Goal: Check status: Check status

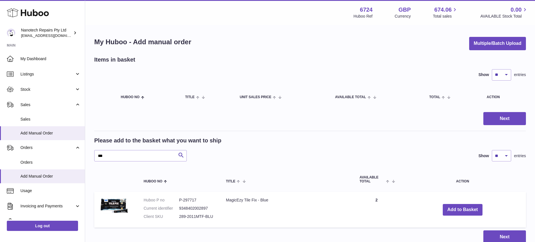
click at [40, 37] on div at bounding box center [267, 121] width 535 height 242
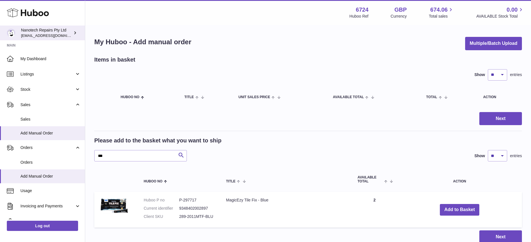
click at [39, 30] on div "Nanotech Repairs Pty Ltd info@nanotechrepairs.com" at bounding box center [46, 33] width 51 height 11
click at [41, 31] on div "Nanotech Repairs Pty Ltd info@nanotechrepairs.com" at bounding box center [46, 33] width 51 height 11
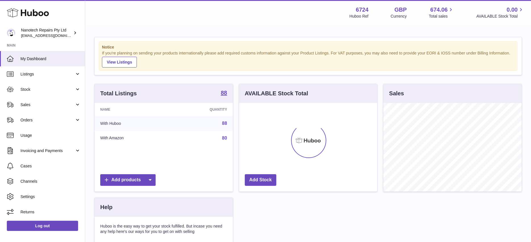
scroll to position [89, 138]
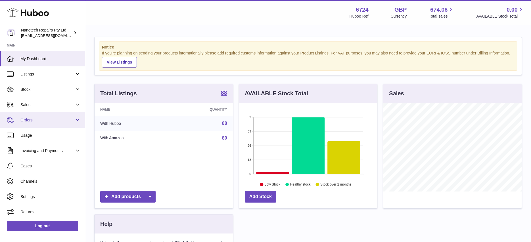
click at [54, 120] on span "Orders" at bounding box center [47, 119] width 54 height 5
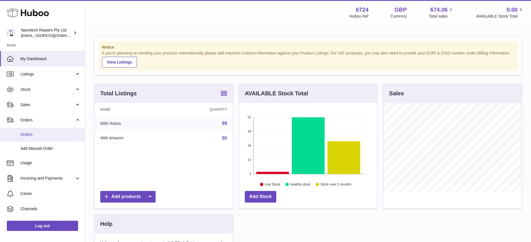
click at [45, 136] on span "Orders" at bounding box center [50, 134] width 60 height 5
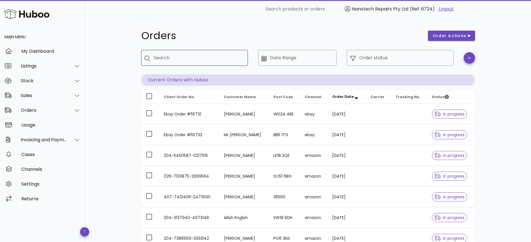
click at [223, 57] on input "Search" at bounding box center [199, 57] width 90 height 9
type input "****"
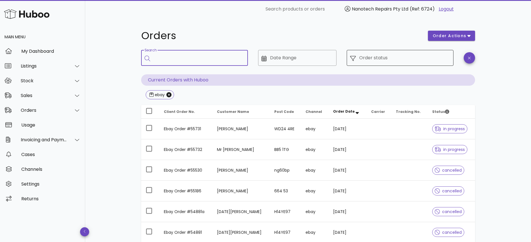
click at [372, 58] on input "Order status" at bounding box center [404, 57] width 91 height 9
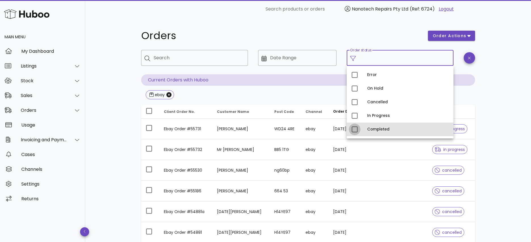
click at [354, 131] on div at bounding box center [355, 130] width 10 height 10
type input "**********"
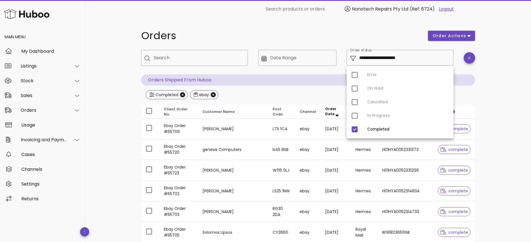
click at [262, 87] on div "**********" at bounding box center [308, 75] width 334 height 51
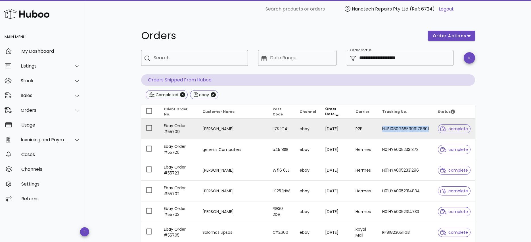
copy tr "HUB1080GB85999178801"
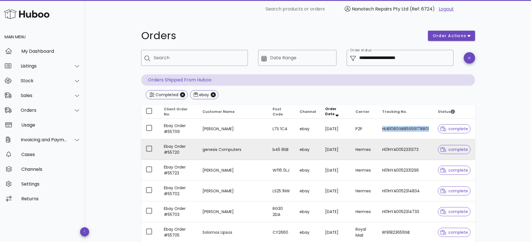
drag, startPoint x: 428, startPoint y: 130, endPoint x: 433, endPoint y: 142, distance: 12.8
click at [434, 142] on tbody "Ebay Order #55709 [PERSON_NAME] L7S 1C4 ebay [DATE] P2P HUB1080GB85999178801 co…" at bounding box center [308, 222] width 334 height 207
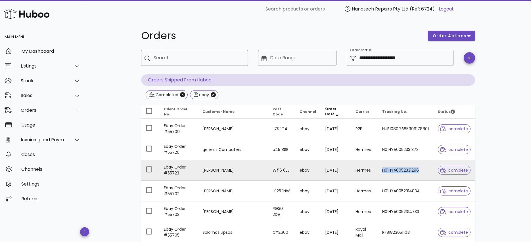
copy td "H01HYA0052331296"
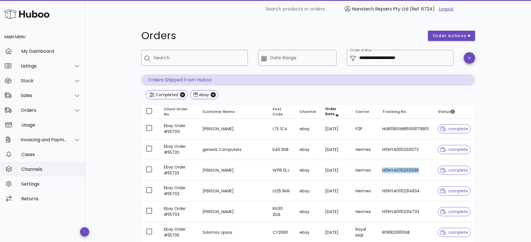
drag, startPoint x: 418, startPoint y: 171, endPoint x: 60, endPoint y: 172, distance: 358.1
click at [423, 185] on tbody "Ebay Order #55709 Vicky Nylund L7S 1C4 ebay 23/09/2025 P2P HUB1080GB85999178801…" at bounding box center [308, 222] width 334 height 207
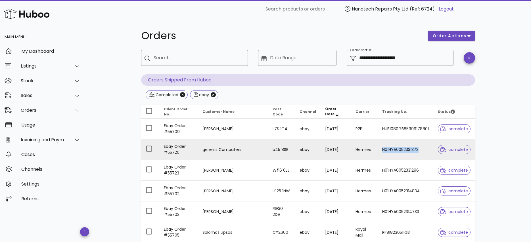
copy td "H01HYA0052331373"
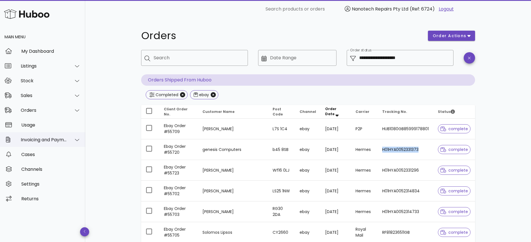
drag, startPoint x: 417, startPoint y: 150, endPoint x: 13, endPoint y: 141, distance: 404.2
click at [400, 162] on tbody "Ebay Order #55709 Vicky Nylund L7S 1C4 ebay 23/09/2025 P2P HUB1080GB85999178801…" at bounding box center [308, 222] width 334 height 207
